Goal: Task Accomplishment & Management: Use online tool/utility

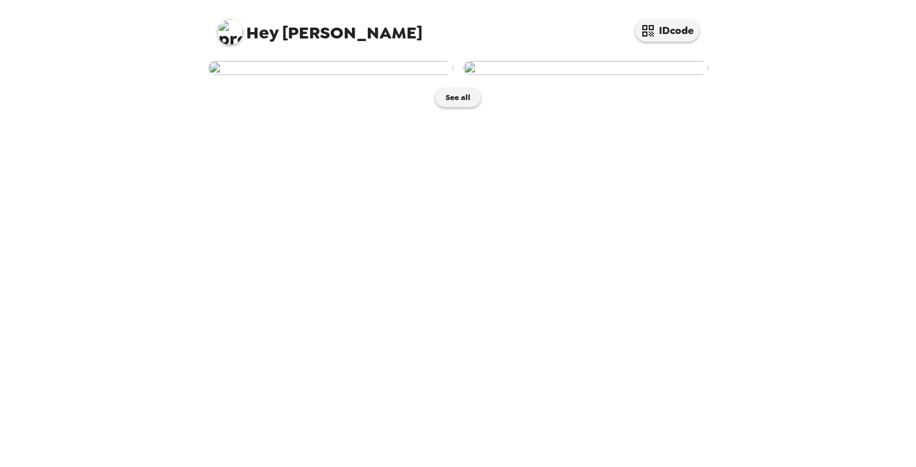
click at [385, 75] on img at bounding box center [330, 68] width 245 height 14
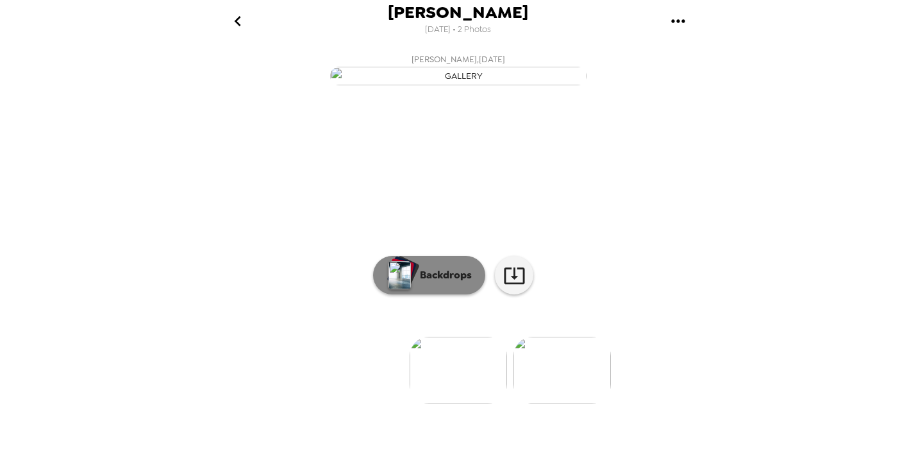
click at [447, 294] on button "Backdrops" at bounding box center [429, 275] width 112 height 38
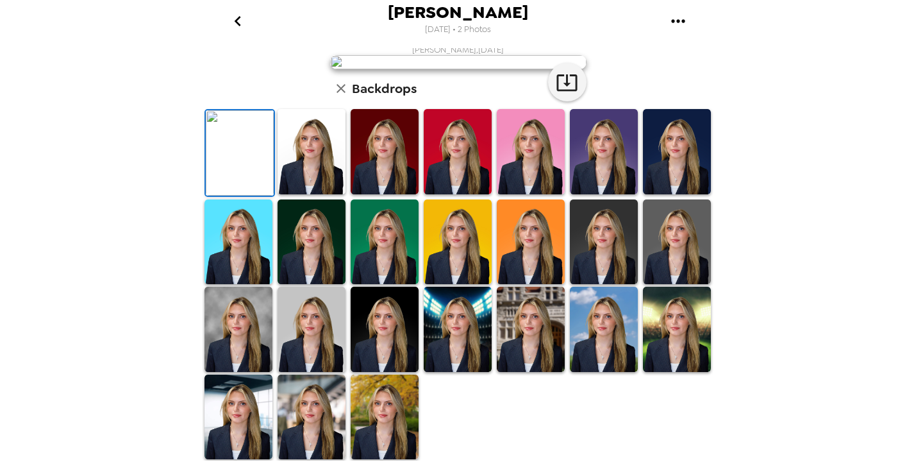
scroll to position [59, 0]
click at [647, 194] on img at bounding box center [677, 151] width 68 height 85
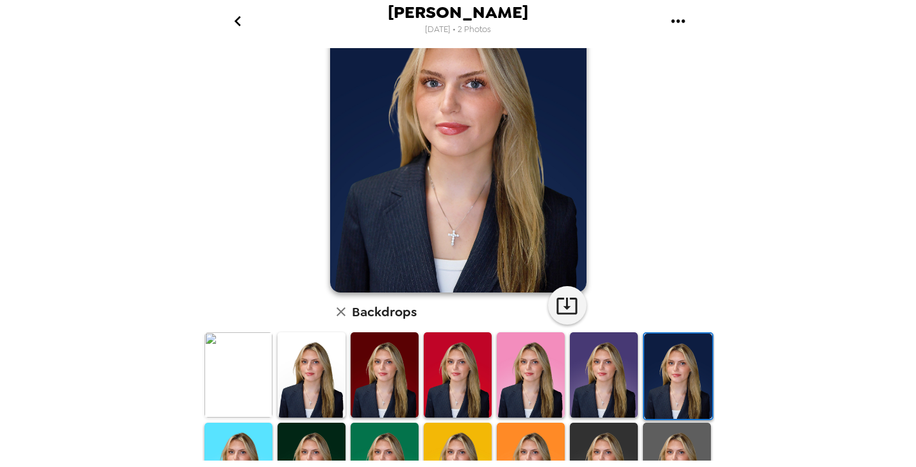
scroll to position [137, 0]
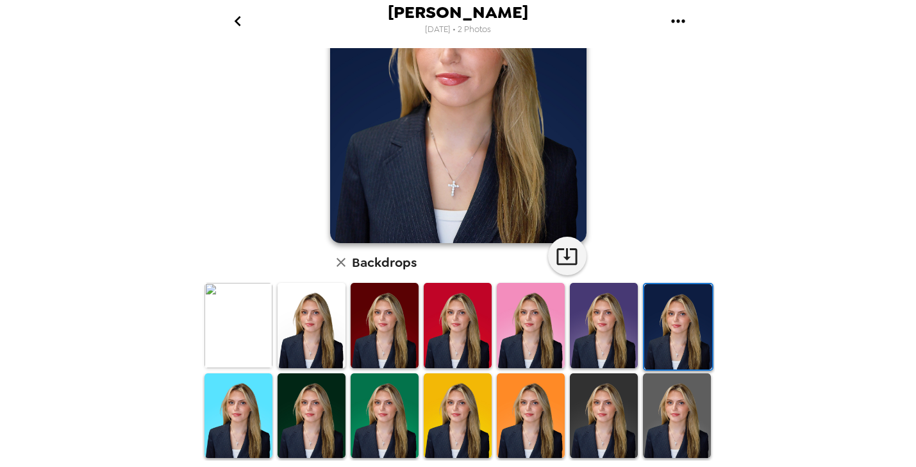
click at [312, 318] on img at bounding box center [312, 325] width 68 height 85
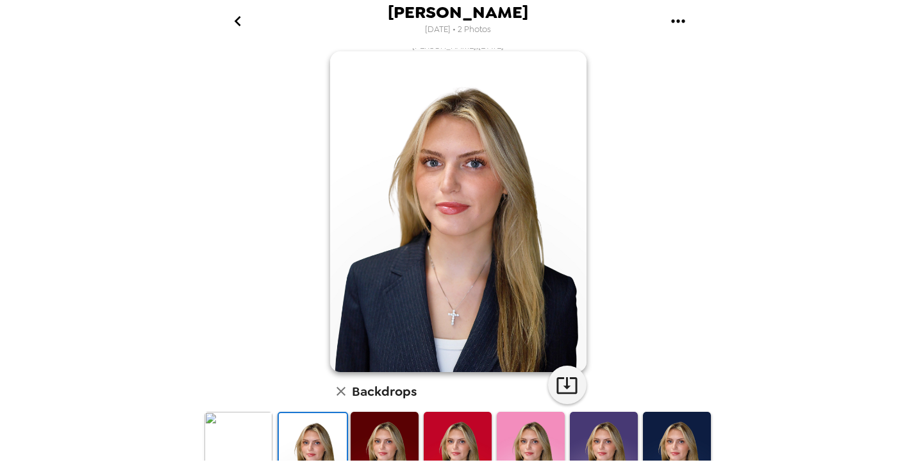
scroll to position [8, 0]
click at [666, 439] on img at bounding box center [677, 453] width 68 height 85
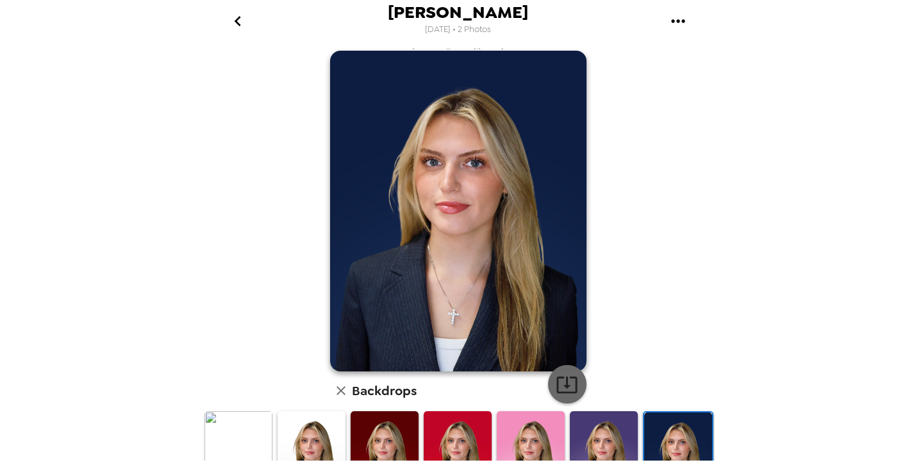
click at [560, 382] on icon "button" at bounding box center [567, 384] width 22 height 22
click at [318, 438] on img at bounding box center [312, 453] width 68 height 85
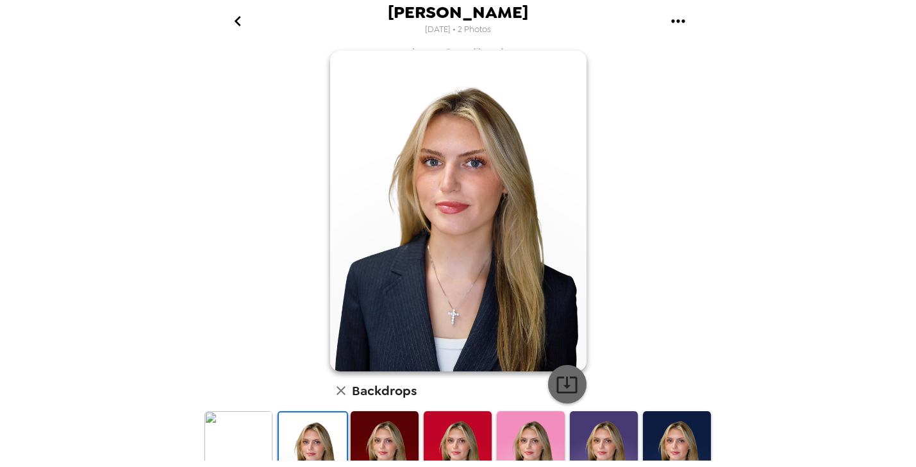
click at [562, 382] on icon "button" at bounding box center [566, 384] width 21 height 17
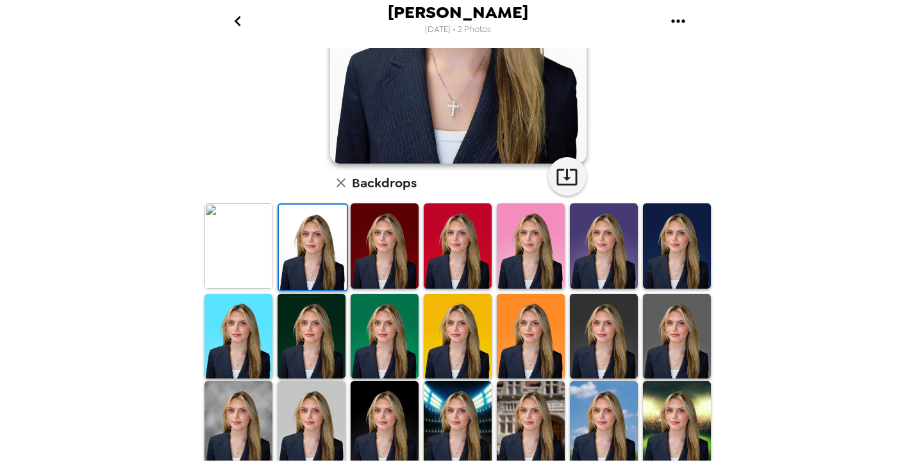
scroll to position [226, 0]
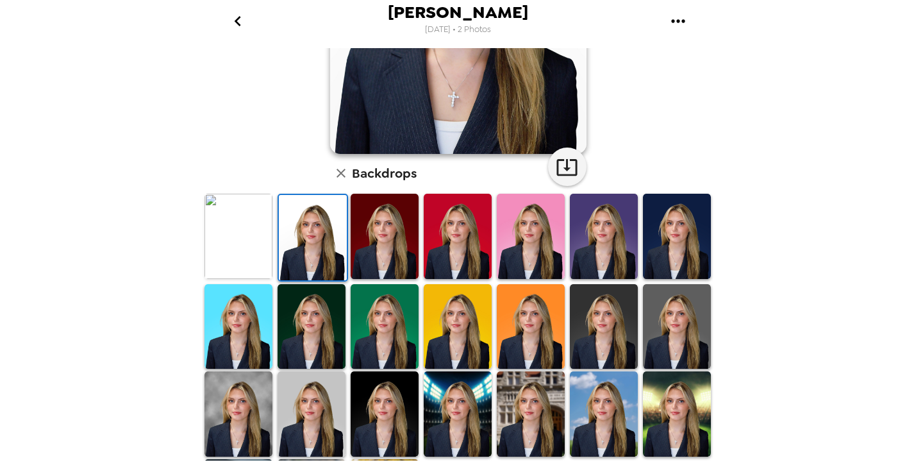
click at [590, 318] on img at bounding box center [604, 326] width 68 height 85
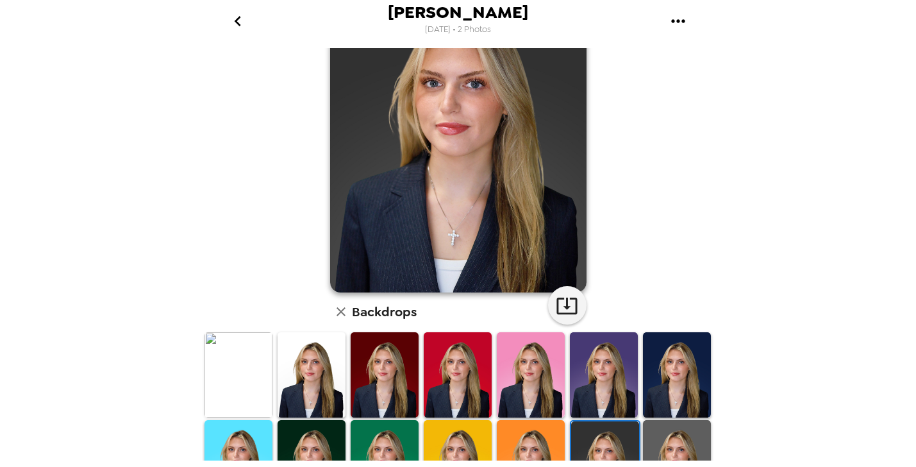
scroll to position [87, 0]
click at [565, 299] on icon "button" at bounding box center [566, 306] width 21 height 17
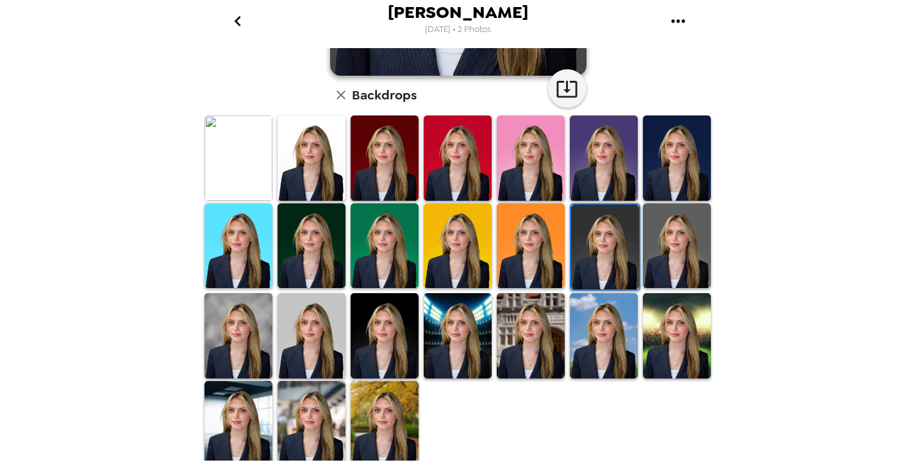
scroll to position [303, 0]
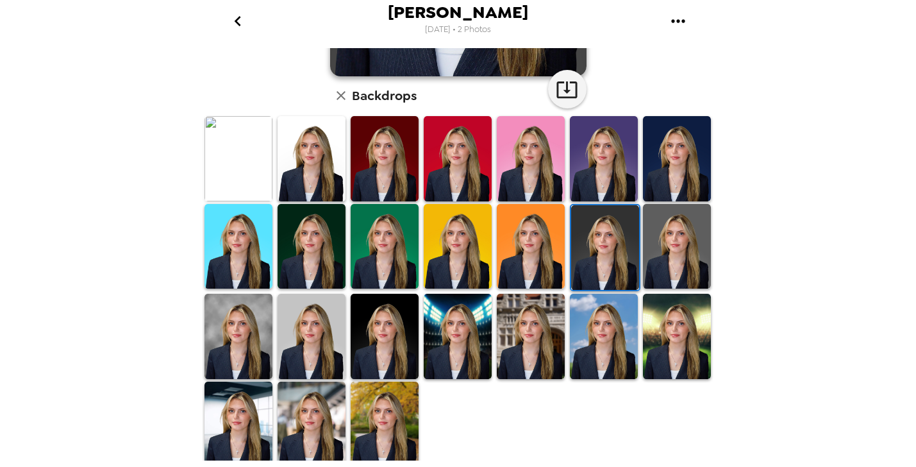
click at [315, 420] on img at bounding box center [312, 423] width 68 height 85
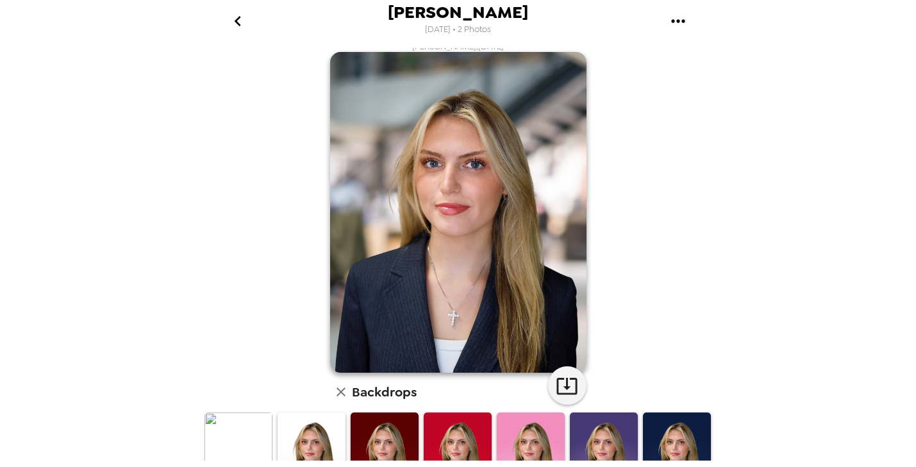
scroll to position [8, 0]
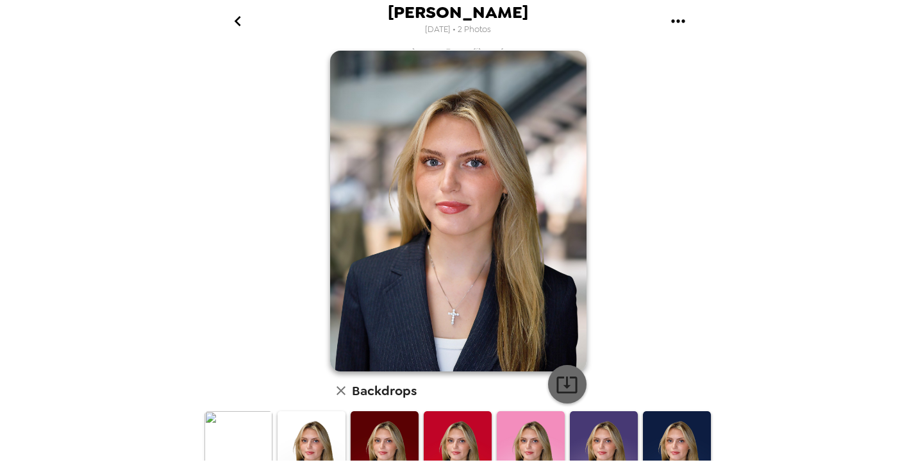
click at [556, 390] on icon "button" at bounding box center [567, 384] width 22 height 22
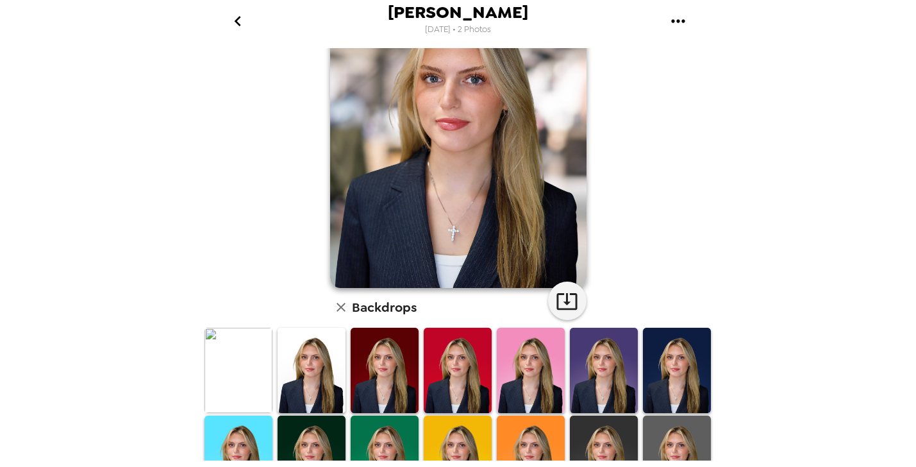
scroll to position [112, 0]
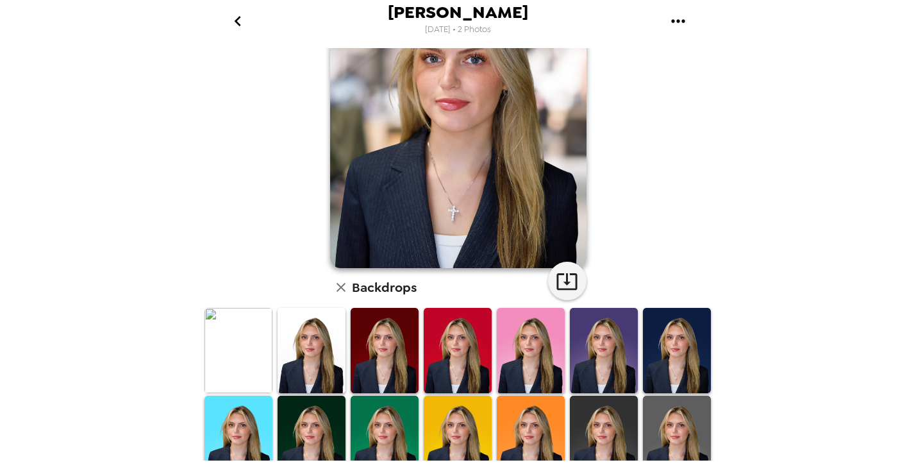
click at [250, 345] on img at bounding box center [238, 350] width 68 height 85
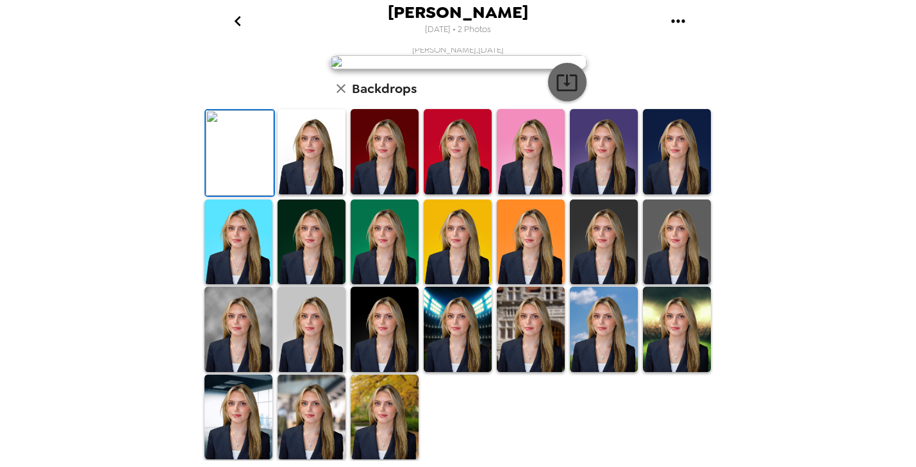
click at [567, 94] on icon "button" at bounding box center [567, 82] width 22 height 22
click at [386, 328] on img at bounding box center [385, 329] width 68 height 85
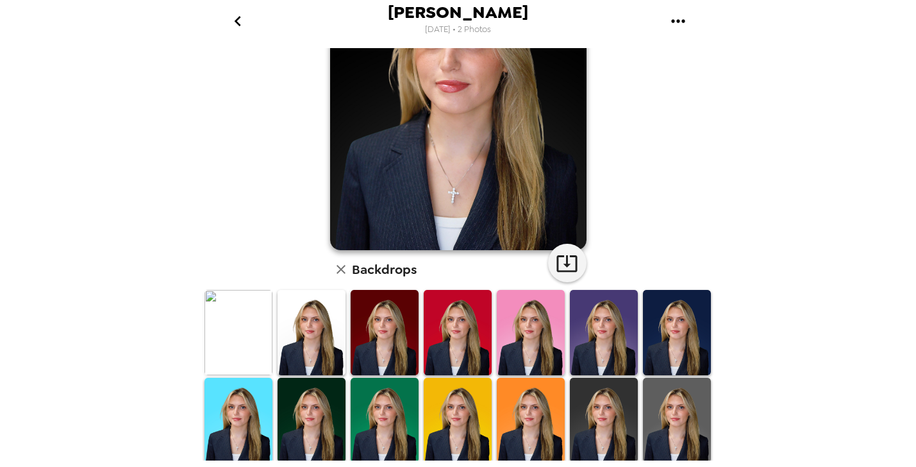
scroll to position [120, 0]
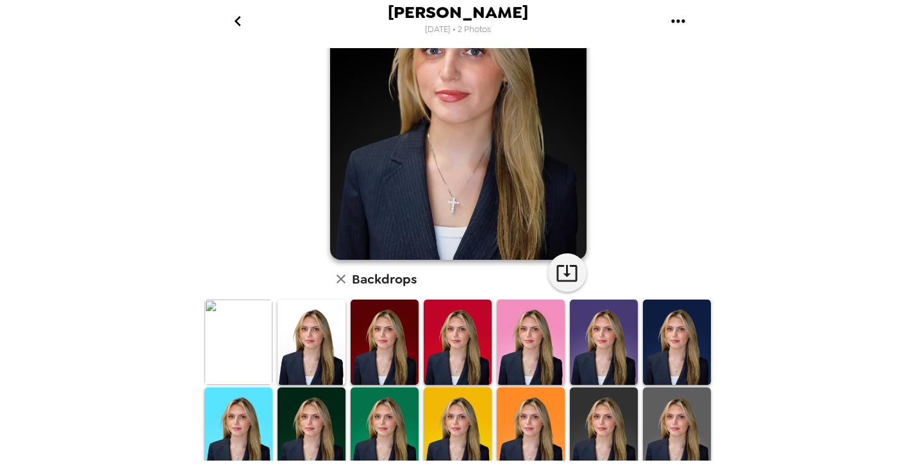
click at [590, 334] on img at bounding box center [604, 341] width 68 height 85
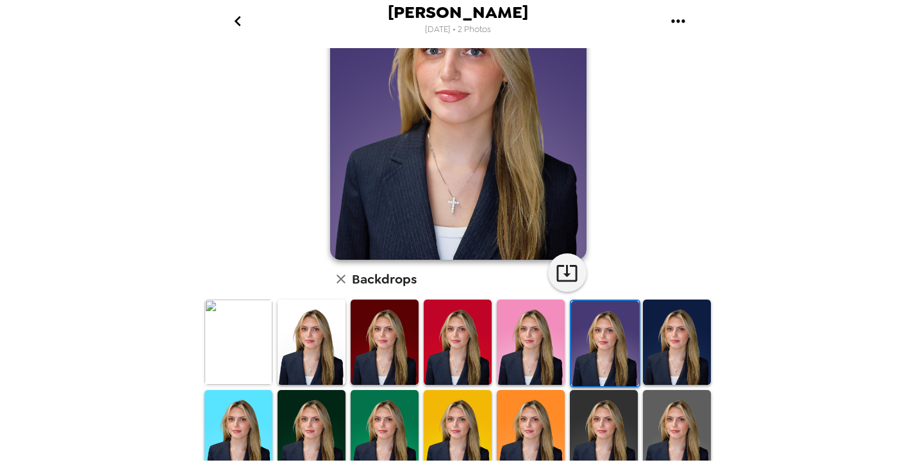
click at [611, 426] on img at bounding box center [604, 432] width 68 height 85
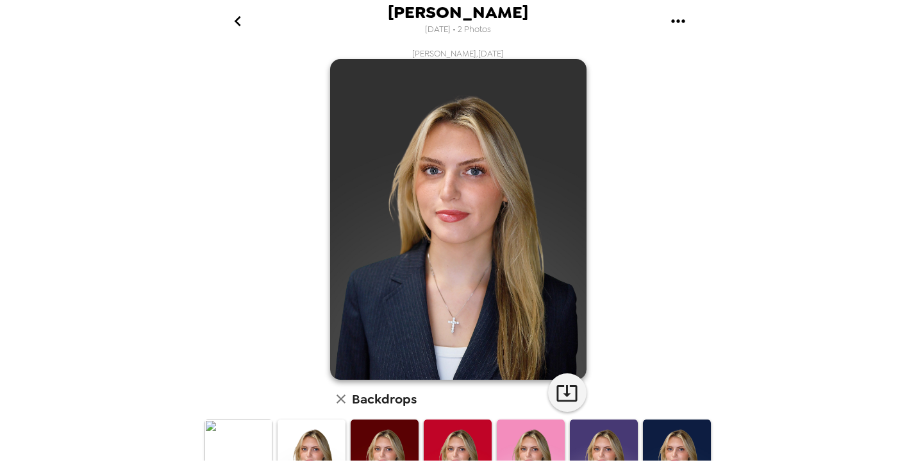
scroll to position [0, 0]
click at [562, 390] on icon "button" at bounding box center [567, 392] width 22 height 22
click at [239, 26] on icon "go back" at bounding box center [238, 21] width 21 height 21
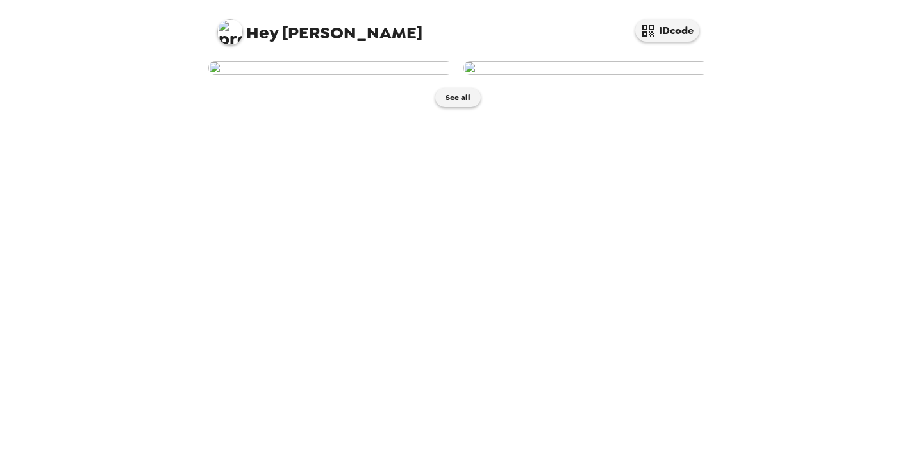
click at [552, 75] on img at bounding box center [585, 68] width 245 height 14
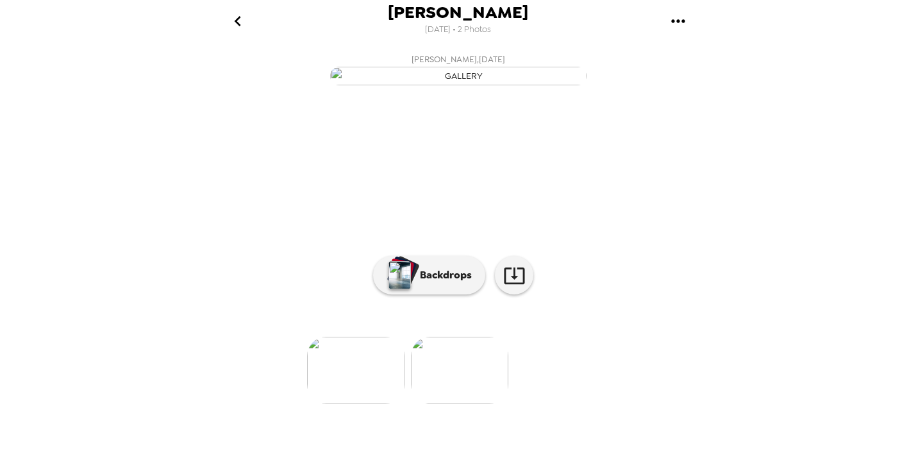
click at [381, 399] on img at bounding box center [355, 370] width 97 height 67
click at [563, 401] on img at bounding box center [561, 370] width 97 height 67
click at [450, 283] on p "Backdrops" at bounding box center [442, 274] width 58 height 15
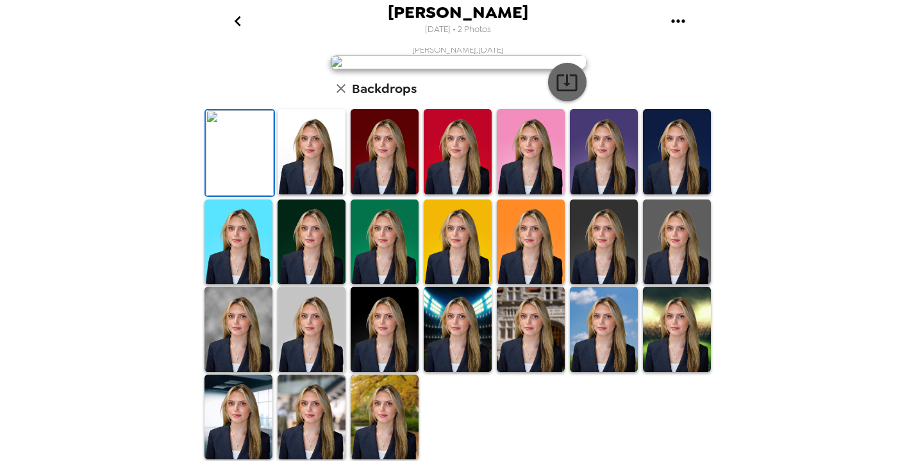
click at [556, 94] on icon "button" at bounding box center [567, 82] width 22 height 22
click at [285, 194] on img at bounding box center [312, 151] width 68 height 85
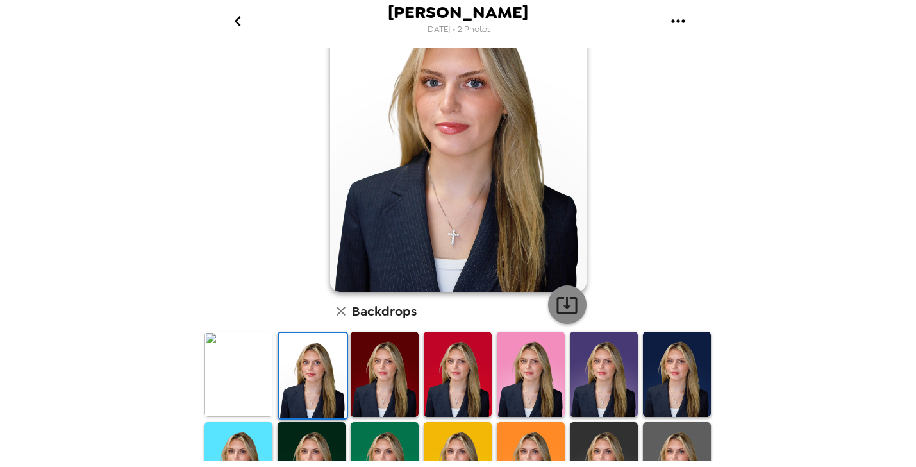
click at [560, 306] on icon "button" at bounding box center [567, 305] width 22 height 22
click at [664, 383] on img at bounding box center [677, 373] width 68 height 85
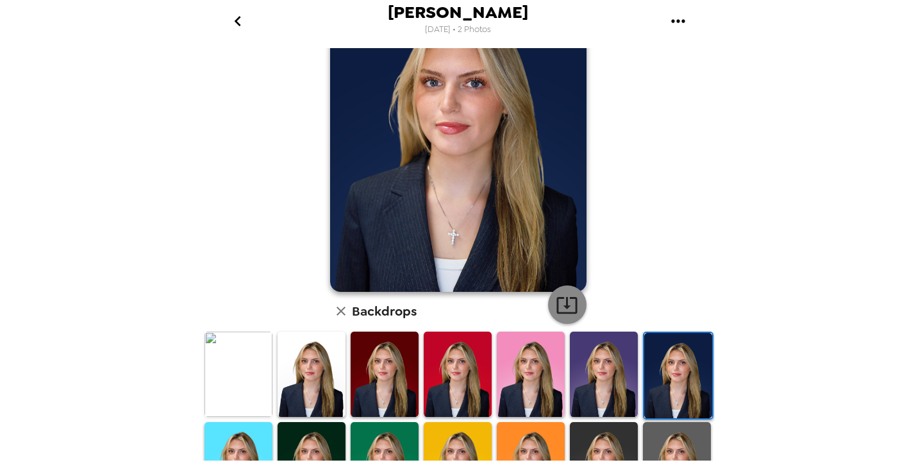
click at [566, 302] on icon "button" at bounding box center [567, 305] width 22 height 22
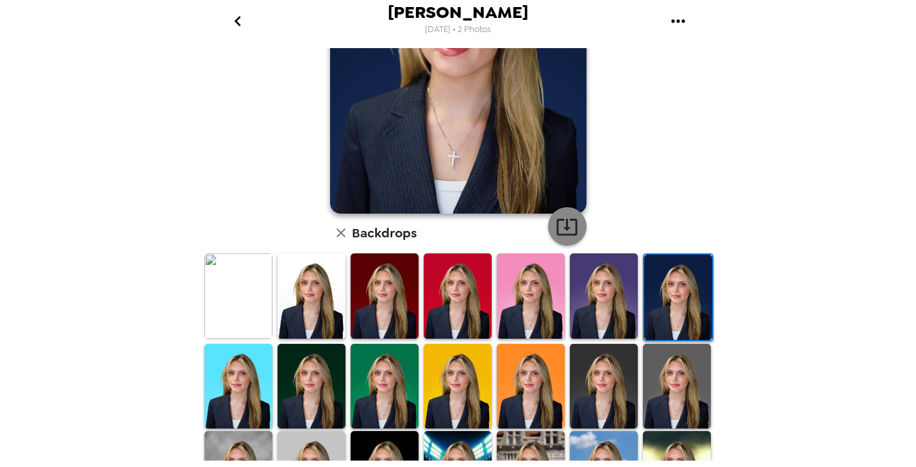
scroll to position [178, 0]
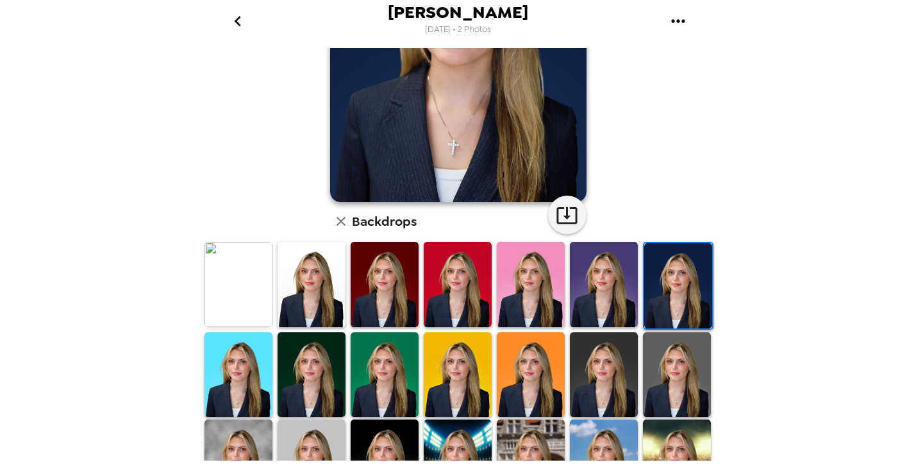
click at [607, 375] on img at bounding box center [604, 374] width 68 height 85
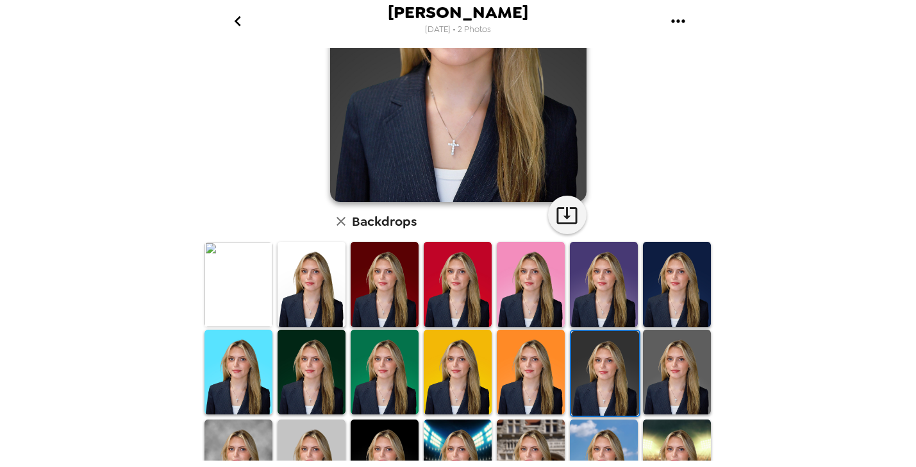
click at [553, 197] on img at bounding box center [458, 41] width 256 height 321
click at [568, 217] on icon "button" at bounding box center [567, 215] width 22 height 22
click at [660, 353] on img at bounding box center [677, 371] width 68 height 85
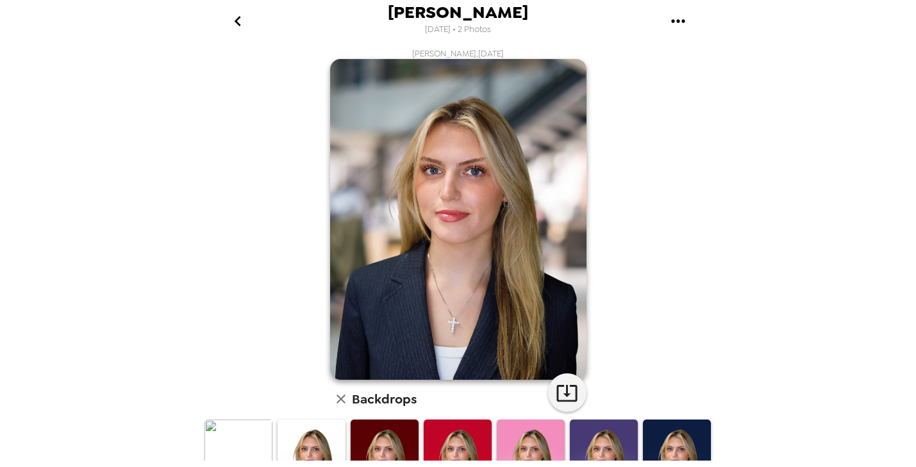
click at [258, 147] on div "[PERSON_NAME] , [DATE] Backdrops" at bounding box center [458, 409] width 513 height 722
